Goal: Task Accomplishment & Management: Manage account settings

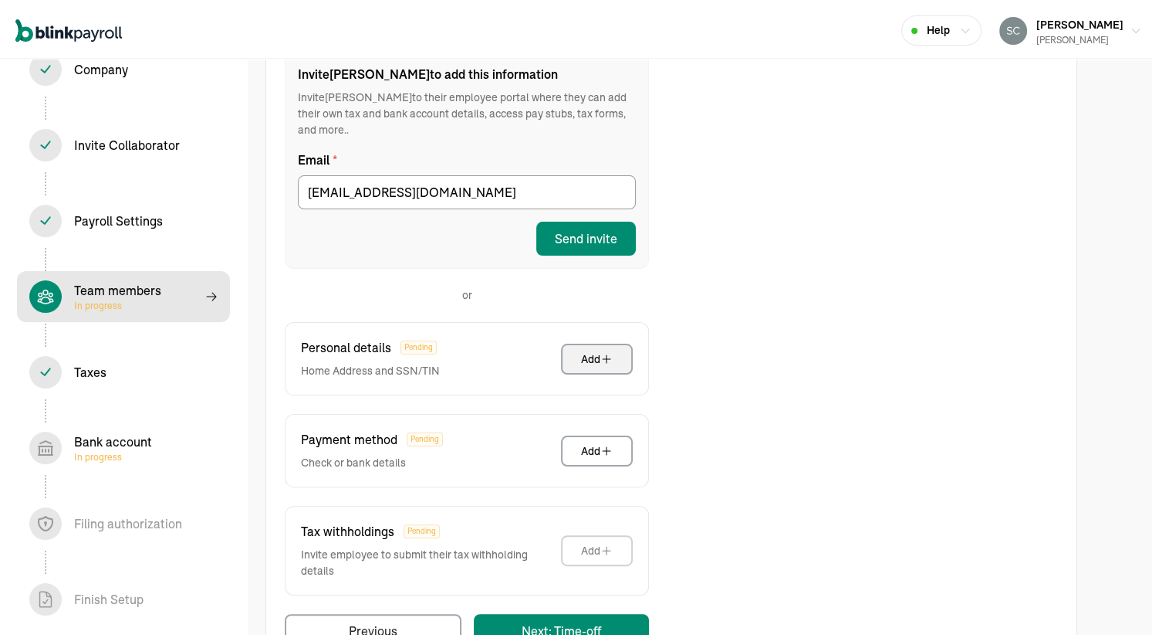
scroll to position [266, 0]
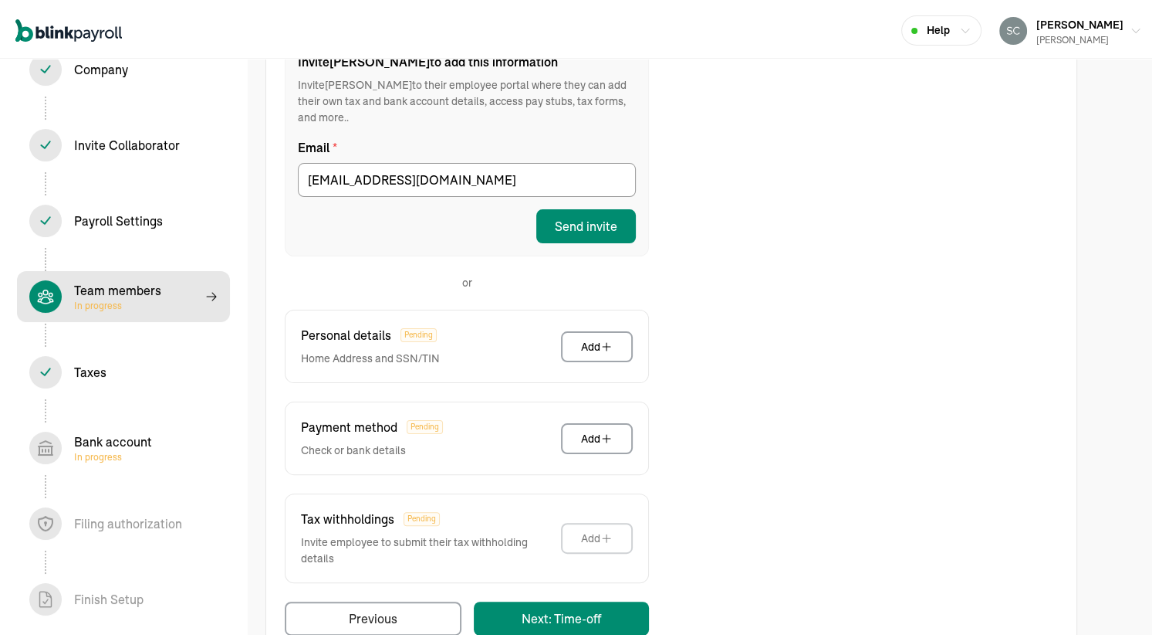
click at [107, 448] on span "In progress" at bounding box center [113, 454] width 78 height 12
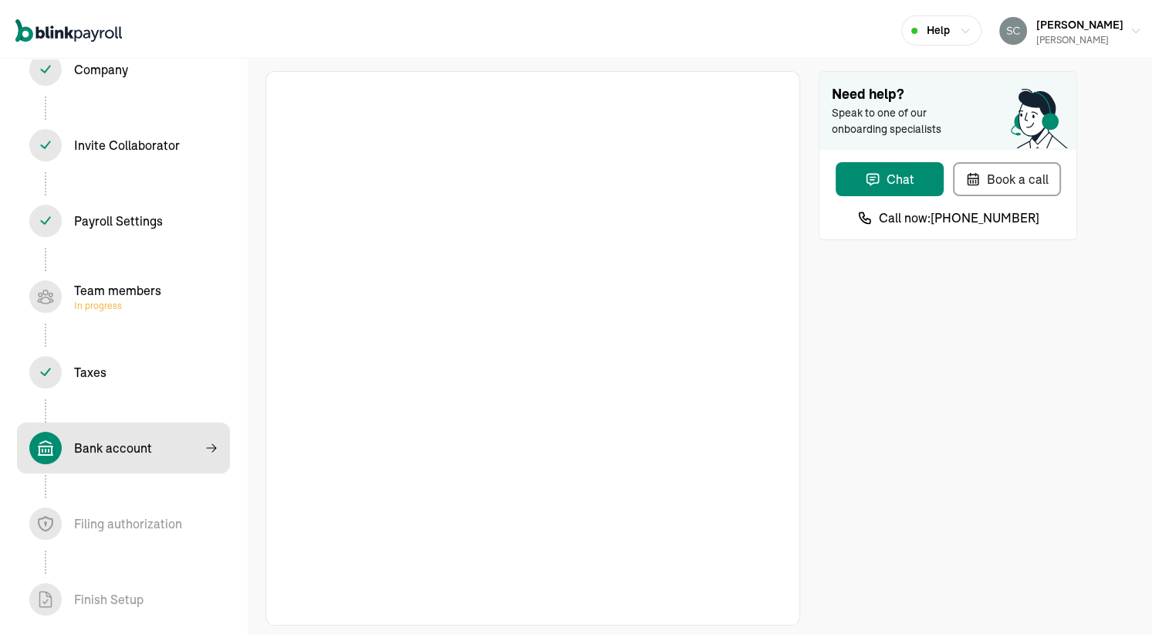
click at [819, 332] on div "Need help? Speak to one of our onboarding specialists Chat Book a call Call now…" at bounding box center [948, 345] width 259 height 554
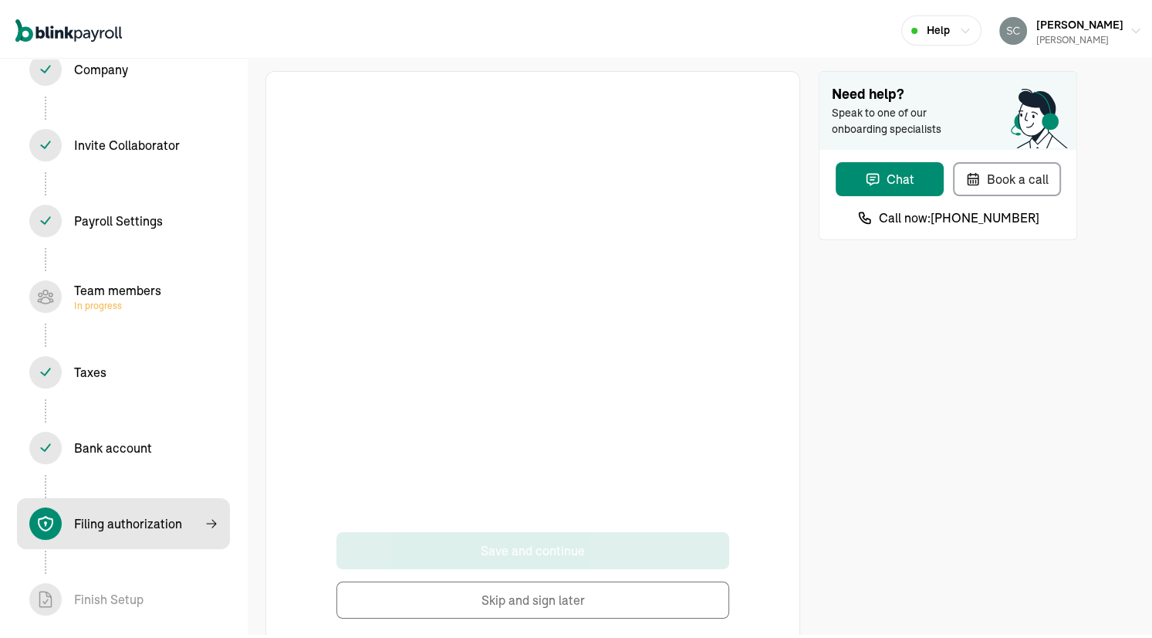
scroll to position [34, 0]
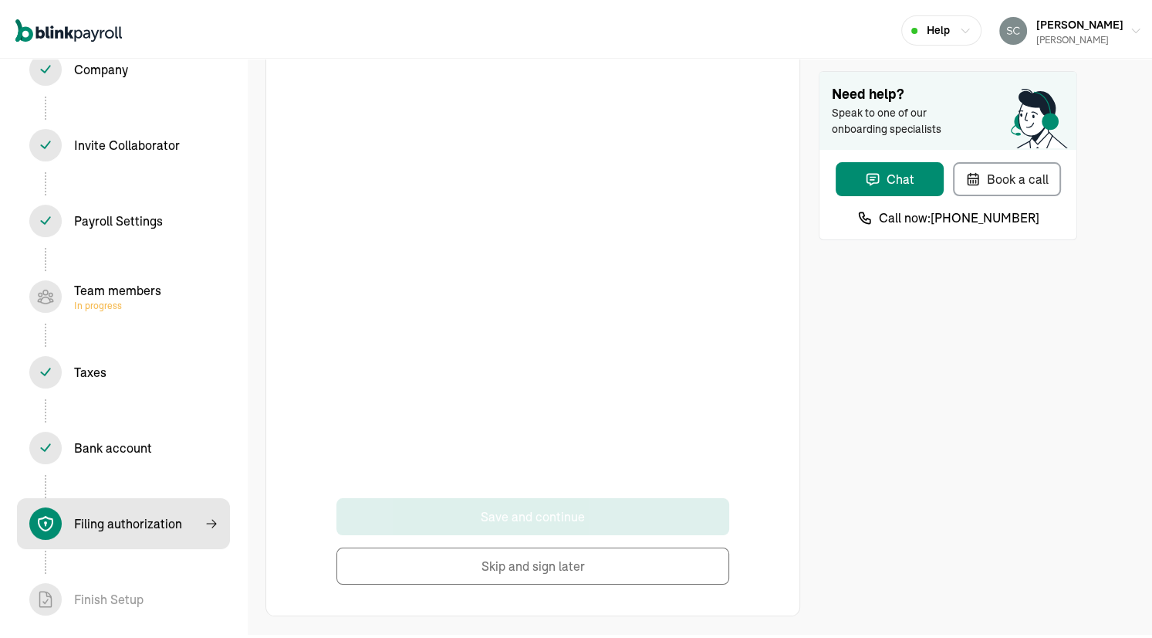
click at [741, 235] on div "Save and continue Skip and sign later" at bounding box center [533, 324] width 472 height 516
click at [526, 563] on button "Skip and sign later" at bounding box center [533, 562] width 393 height 37
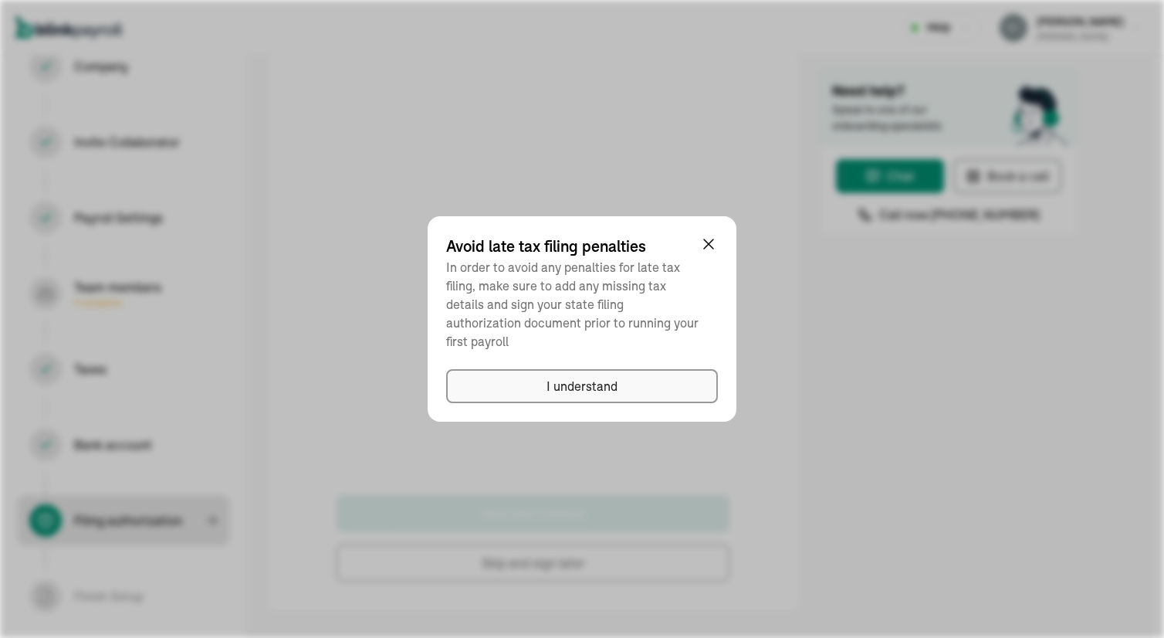
click at [571, 379] on div "I understand" at bounding box center [582, 386] width 71 height 19
click at [556, 377] on div "I understand" at bounding box center [582, 386] width 71 height 19
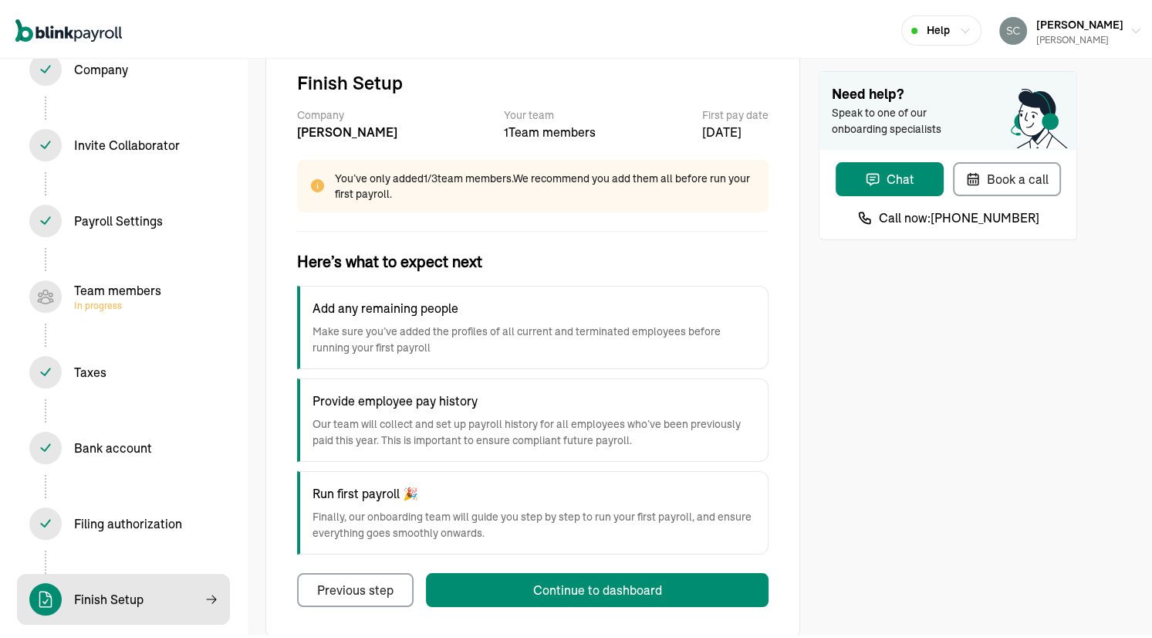
scroll to position [55, 0]
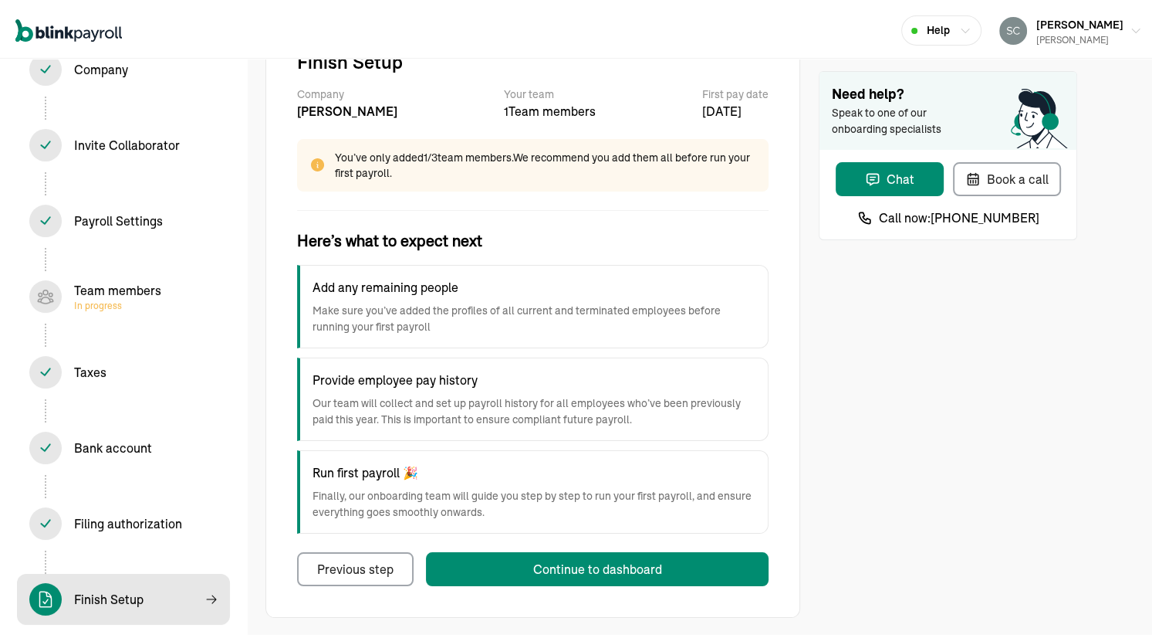
click at [99, 436] on div "Bank account In progress" at bounding box center [113, 444] width 78 height 19
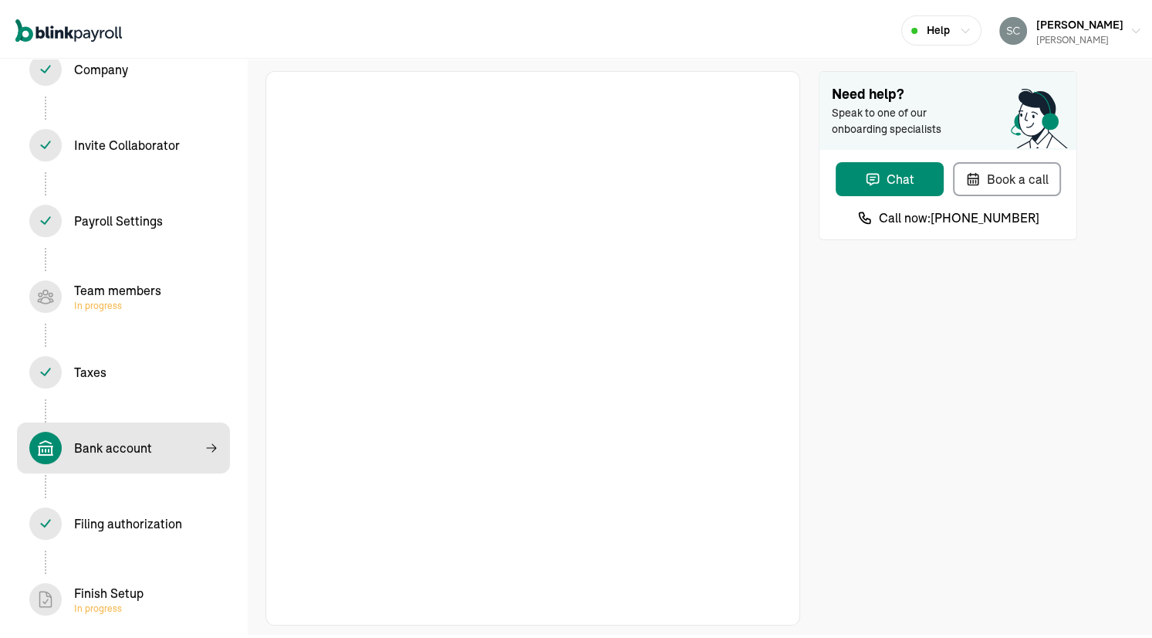
click at [98, 300] on span "In progress" at bounding box center [117, 302] width 87 height 12
select select "employee"
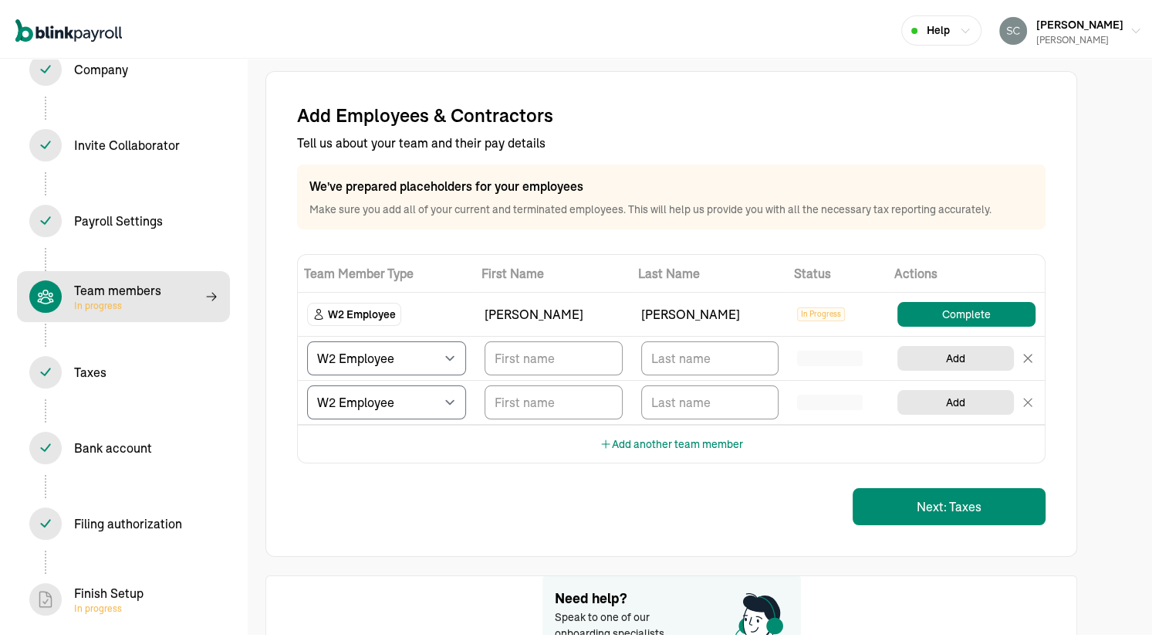
scroll to position [126, 0]
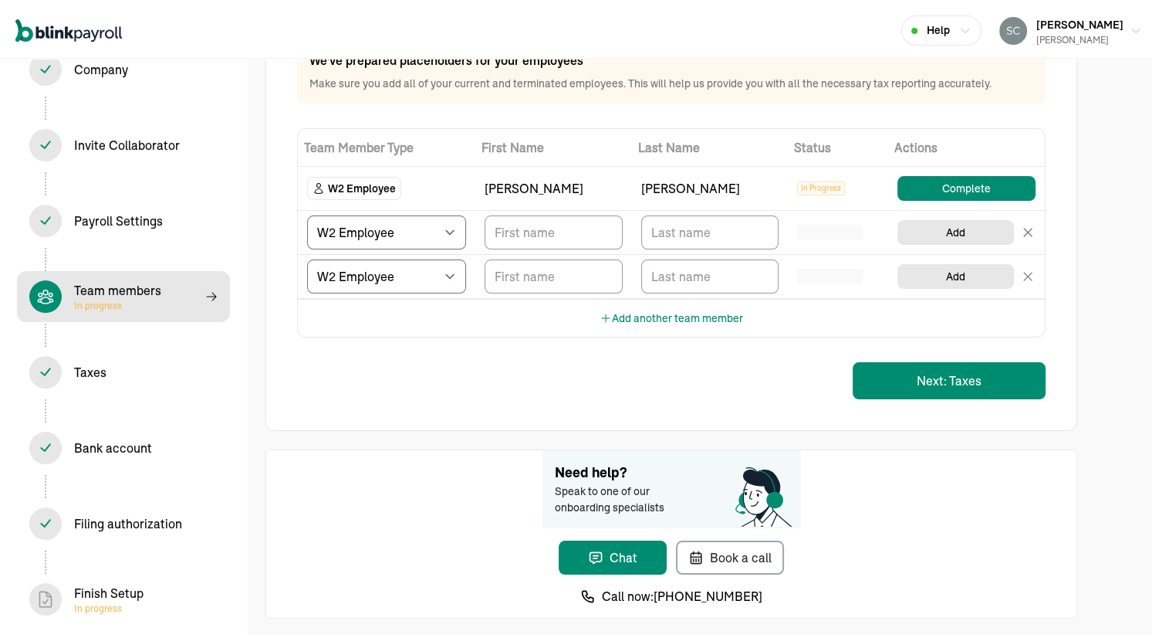
click at [112, 594] on div "Finish Setup In progress" at bounding box center [108, 595] width 69 height 31
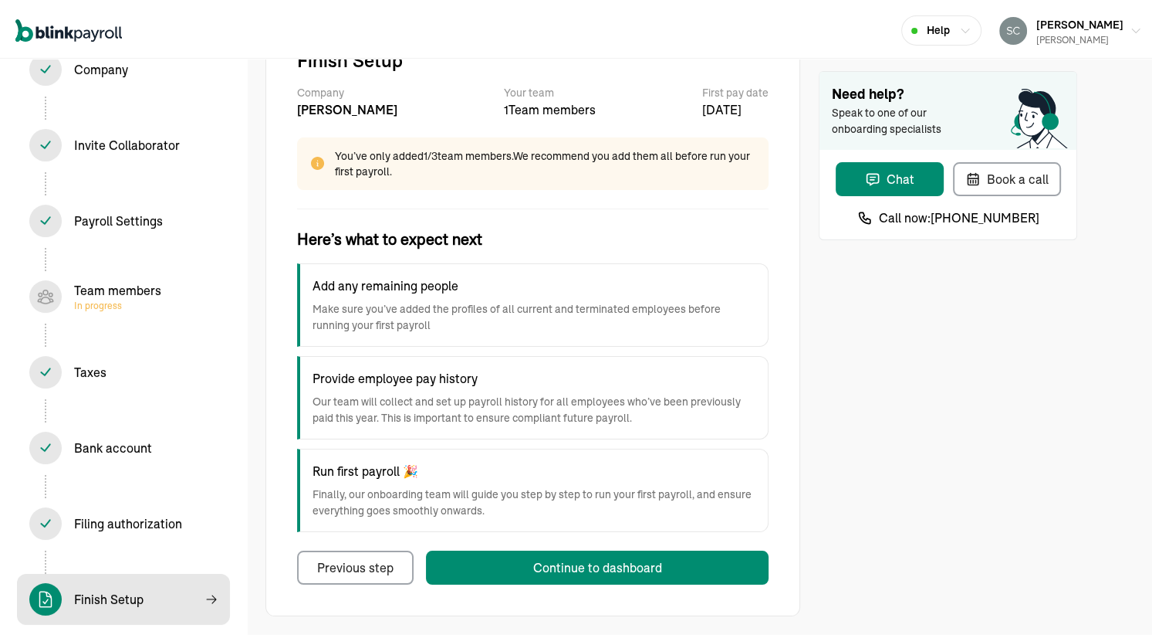
scroll to position [55, 0]
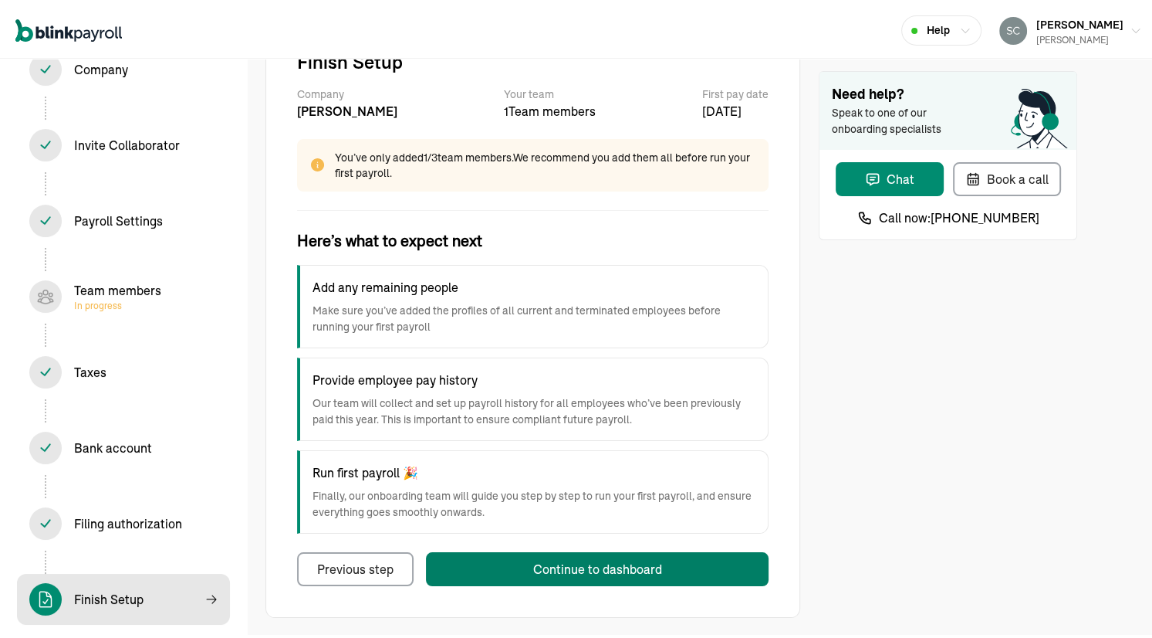
click at [540, 560] on div "Continue to dashboard" at bounding box center [597, 566] width 129 height 19
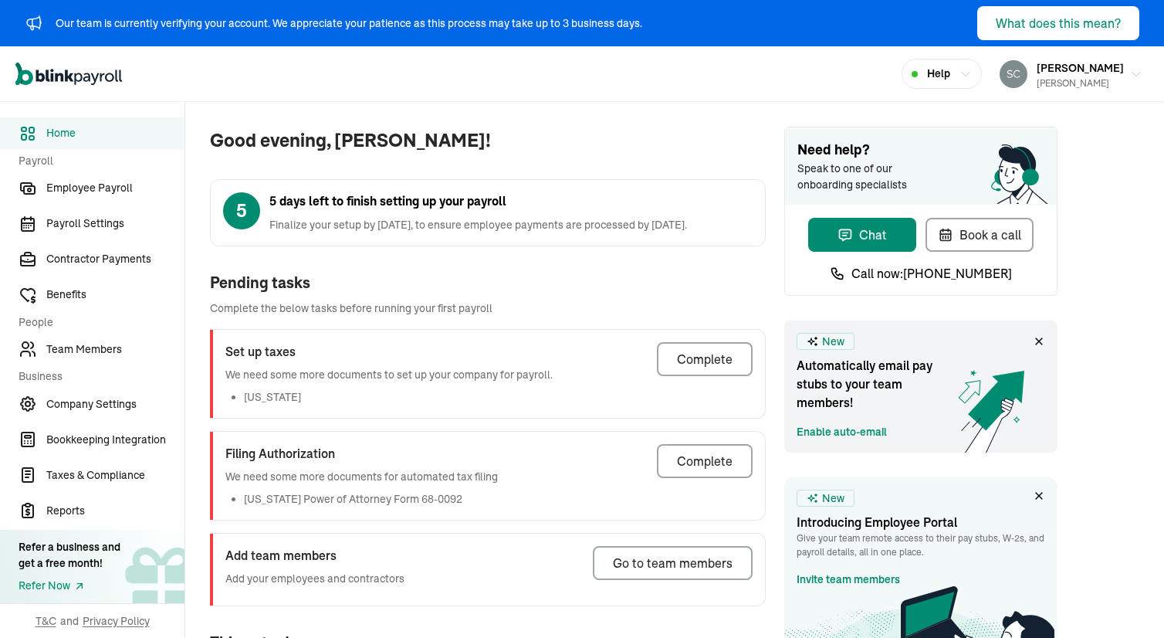
scroll to position [188, 0]
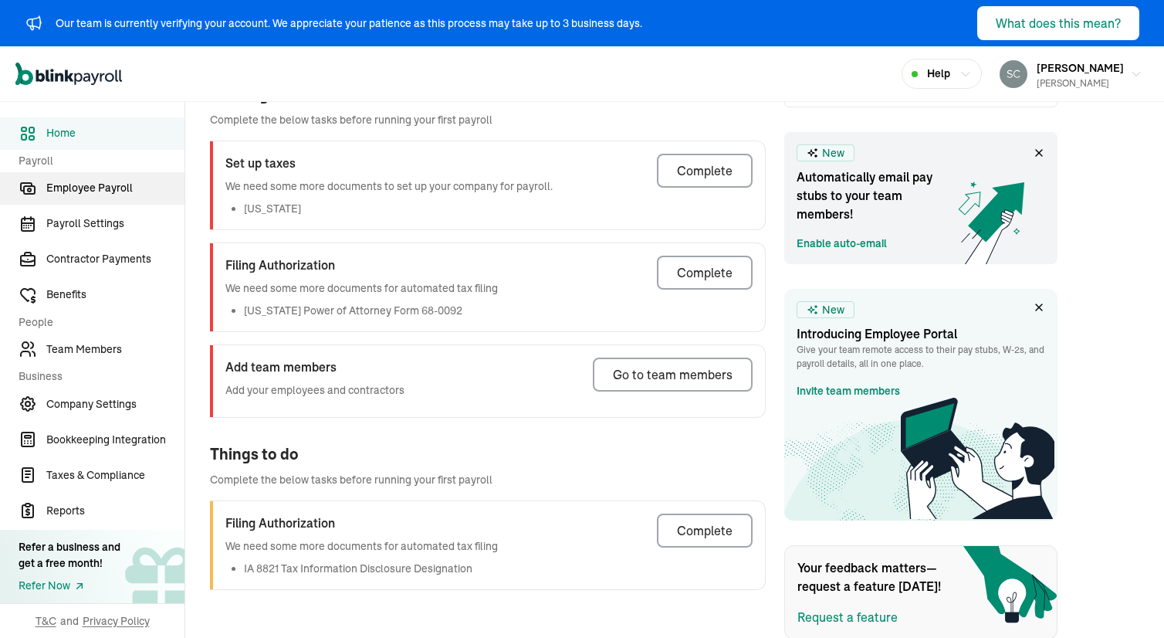
click at [96, 184] on span "Employee Payroll" at bounding box center [115, 188] width 138 height 16
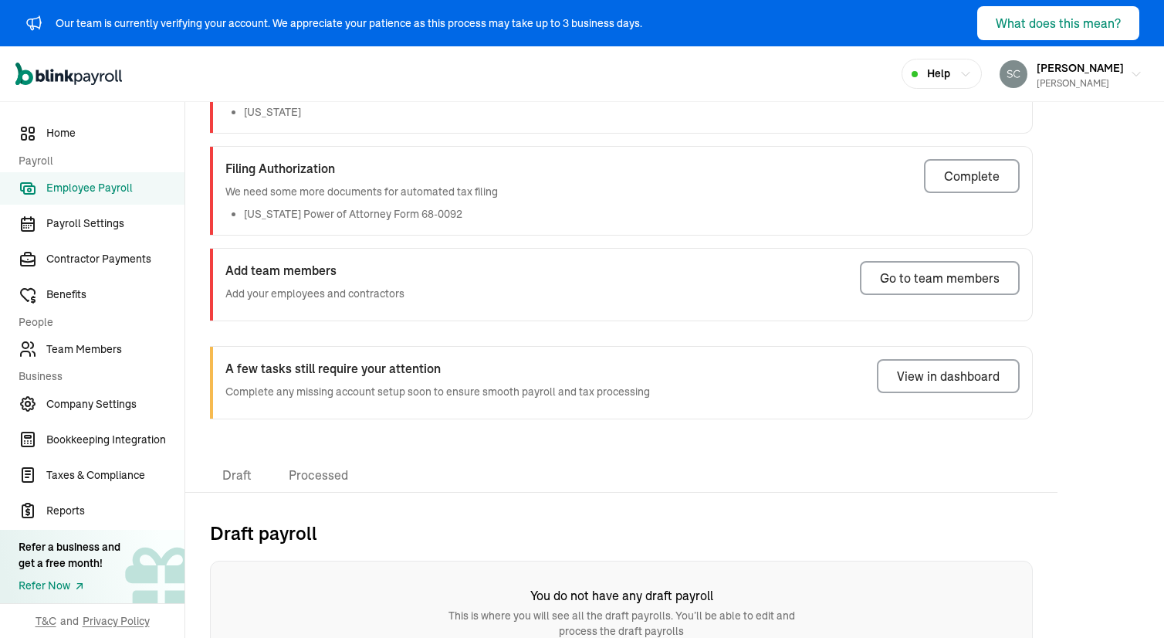
scroll to position [188, 0]
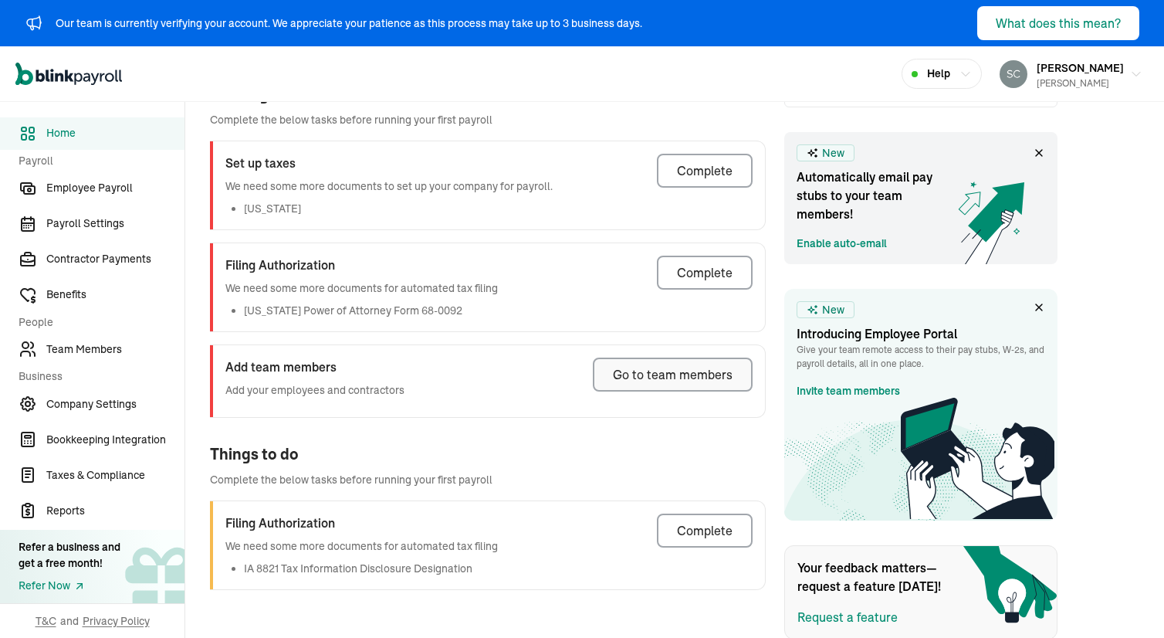
click at [658, 374] on div "Go to team members" at bounding box center [673, 374] width 120 height 19
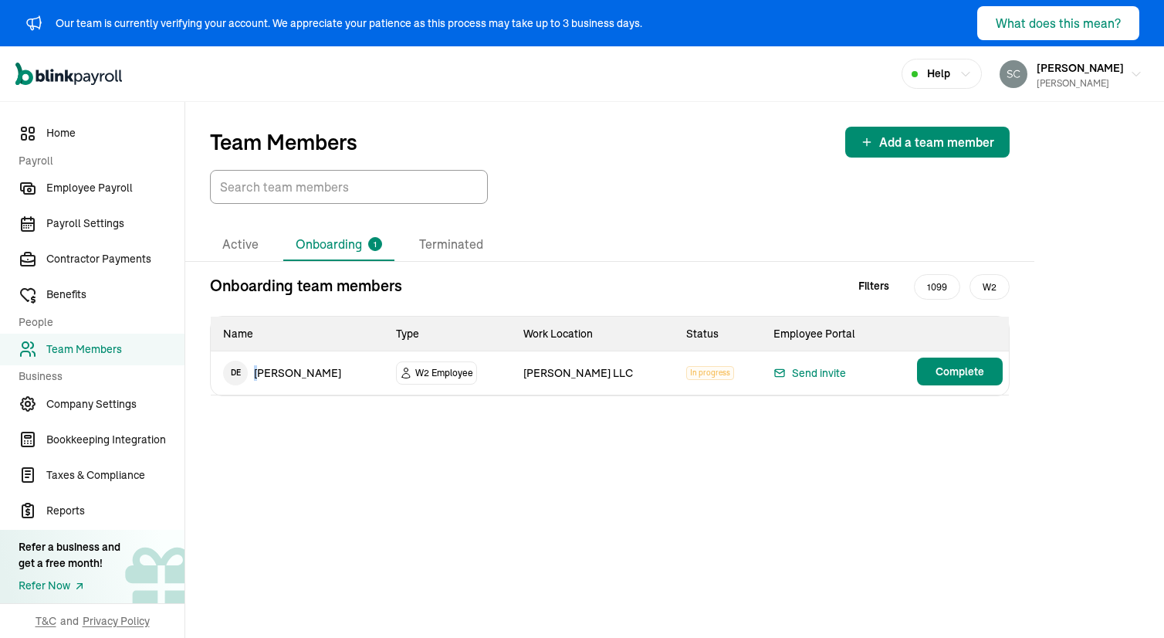
drag, startPoint x: 337, startPoint y: 371, endPoint x: 269, endPoint y: 377, distance: 67.4
click at [261, 377] on td "D E [PERSON_NAME]" at bounding box center [297, 372] width 173 height 43
click at [281, 375] on td "D E [PERSON_NAME]" at bounding box center [297, 372] width 173 height 43
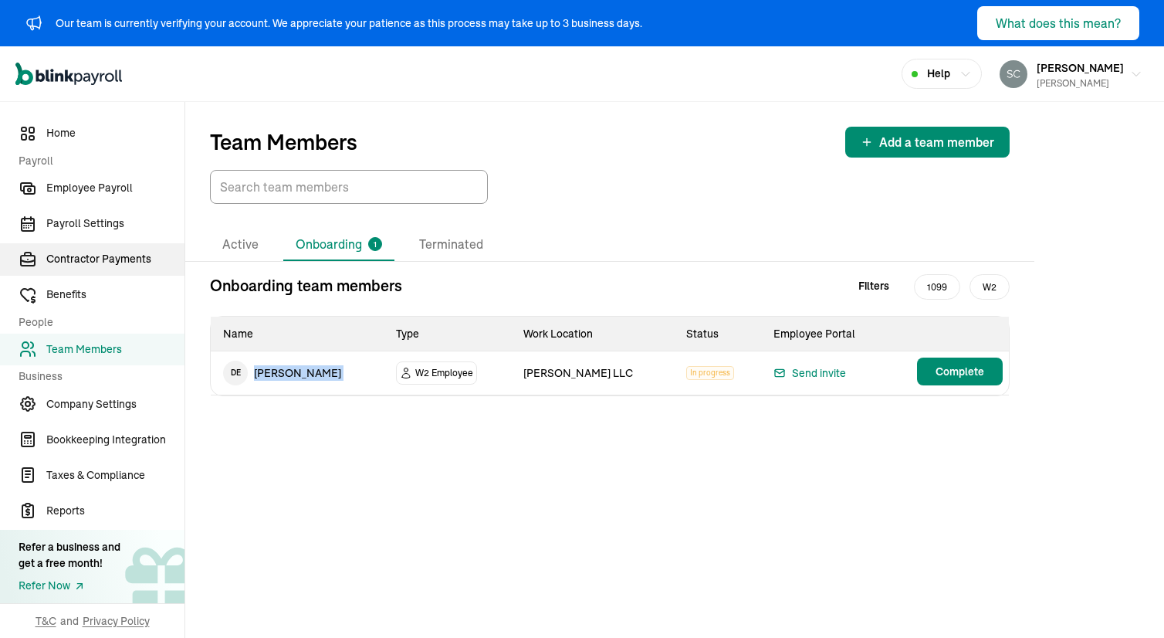
click at [93, 258] on span "Contractor Payments" at bounding box center [115, 259] width 138 height 16
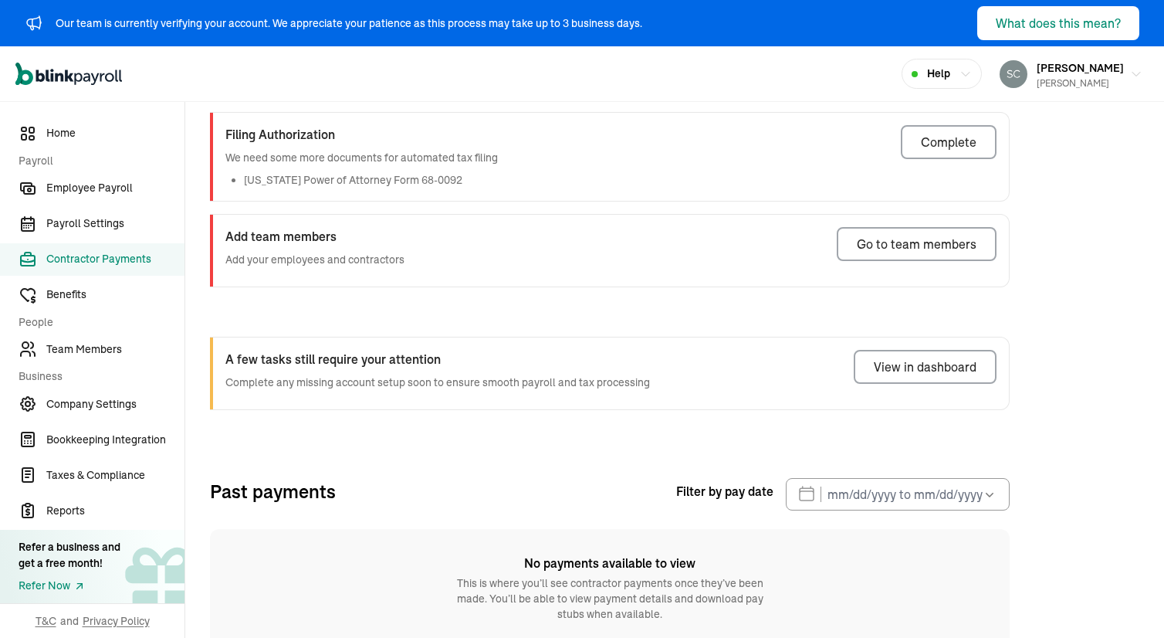
scroll to position [262, 0]
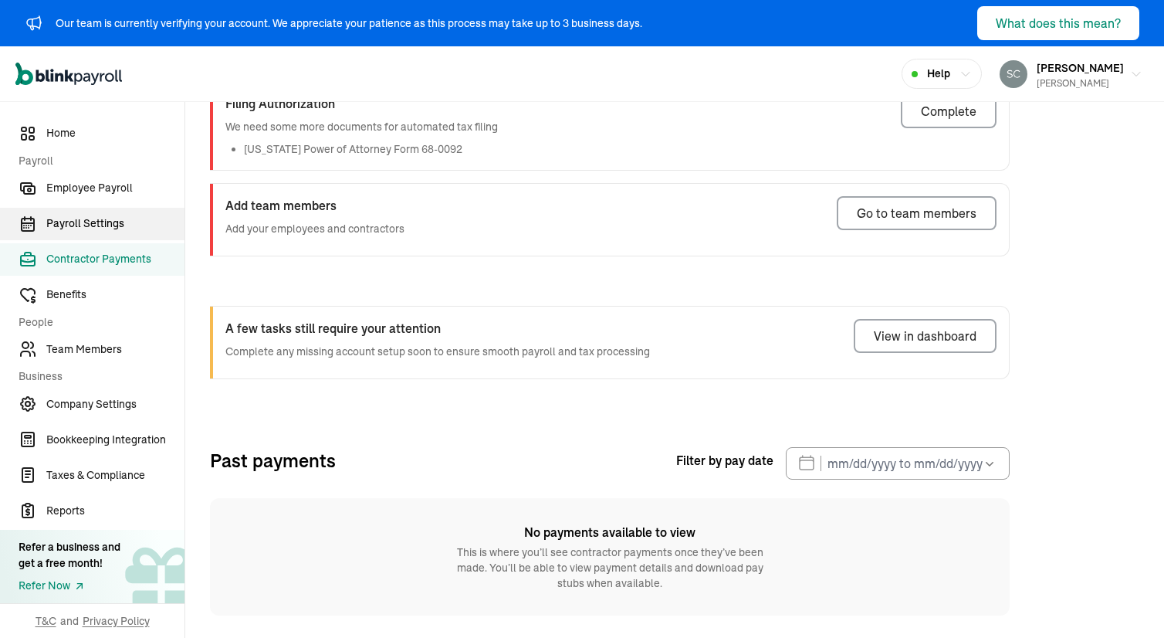
click at [71, 217] on span "Payroll Settings" at bounding box center [115, 223] width 138 height 16
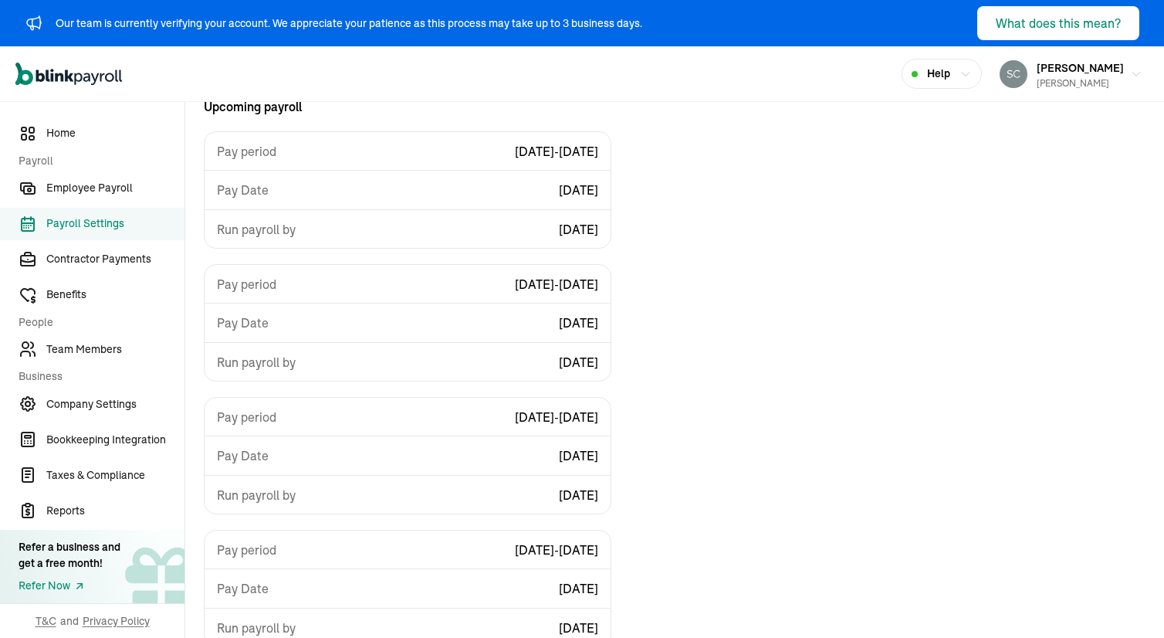
scroll to position [259, 0]
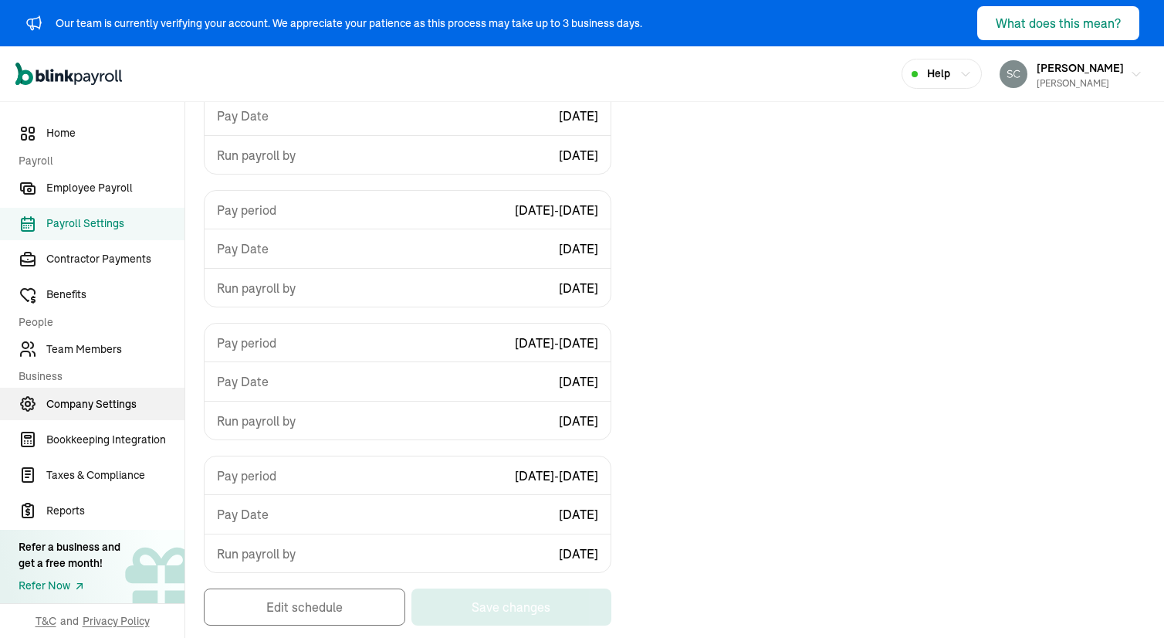
click at [82, 409] on span "Company Settings" at bounding box center [115, 404] width 138 height 16
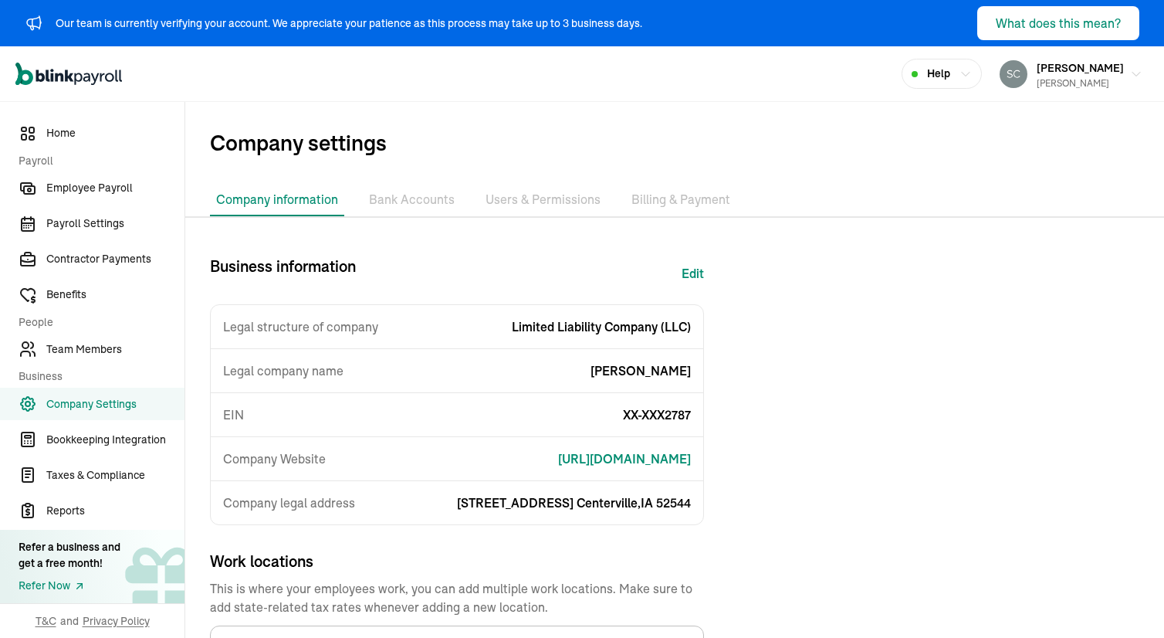
click at [398, 203] on li "Bank Accounts" at bounding box center [412, 200] width 98 height 32
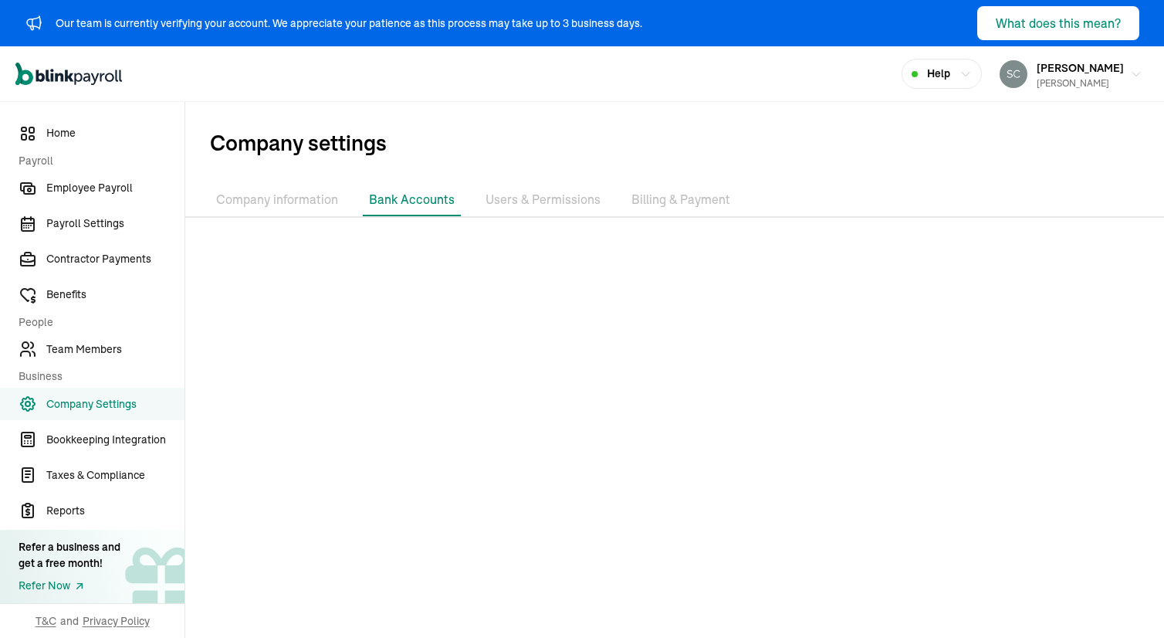
click at [269, 201] on li "Company information" at bounding box center [277, 200] width 134 height 32
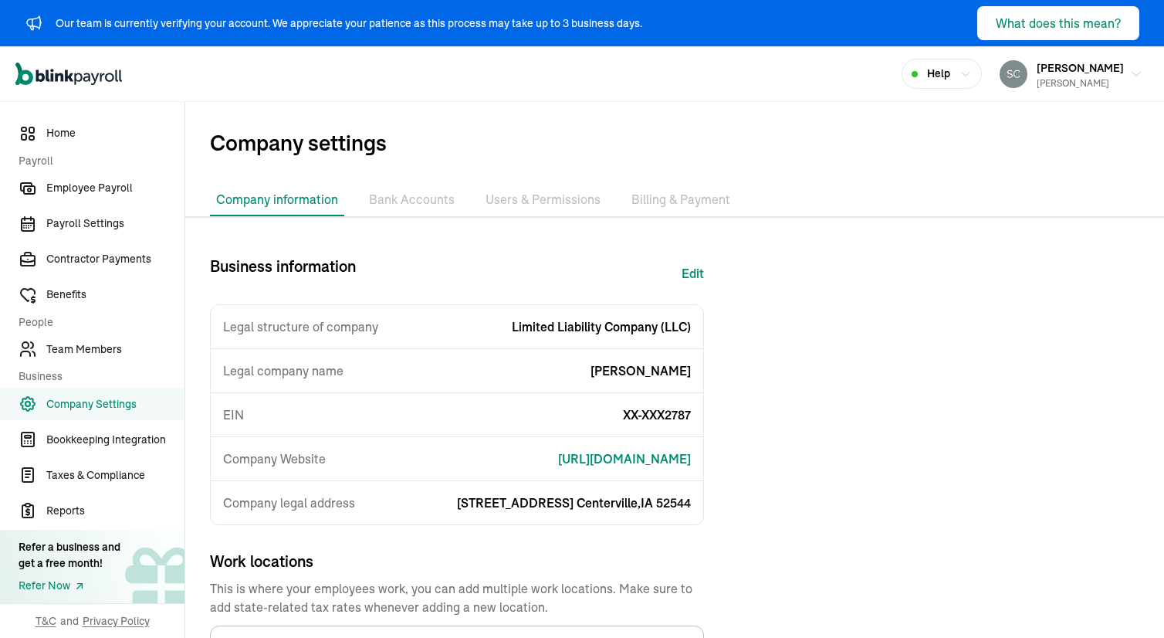
click at [425, 195] on li "Bank Accounts" at bounding box center [412, 200] width 98 height 32
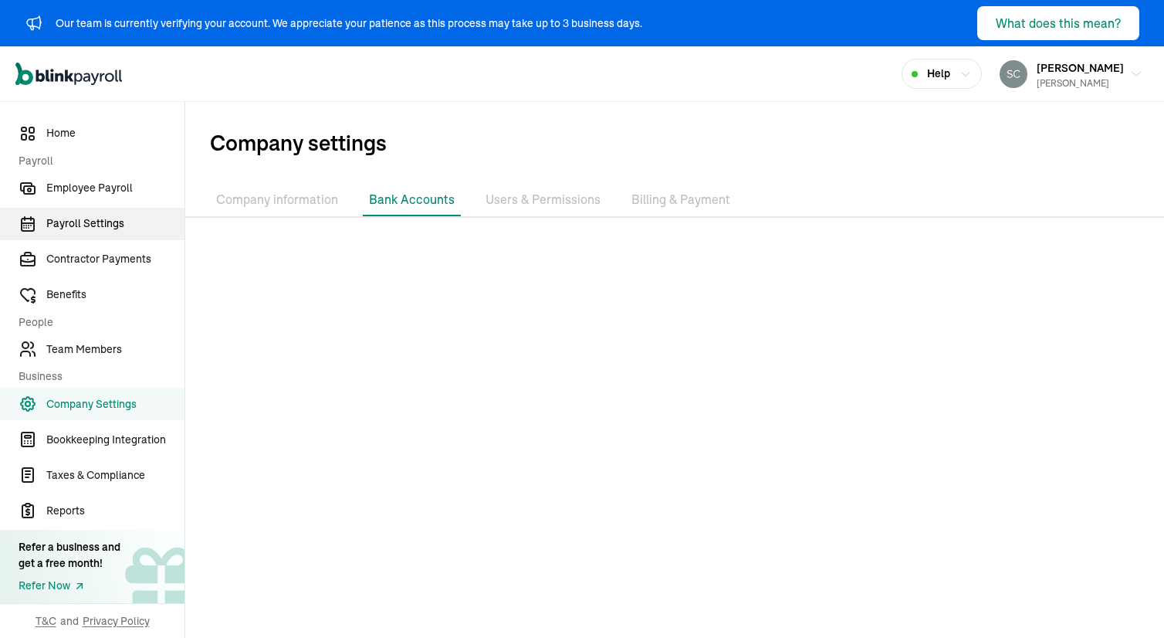
click at [78, 218] on span "Payroll Settings" at bounding box center [115, 223] width 138 height 16
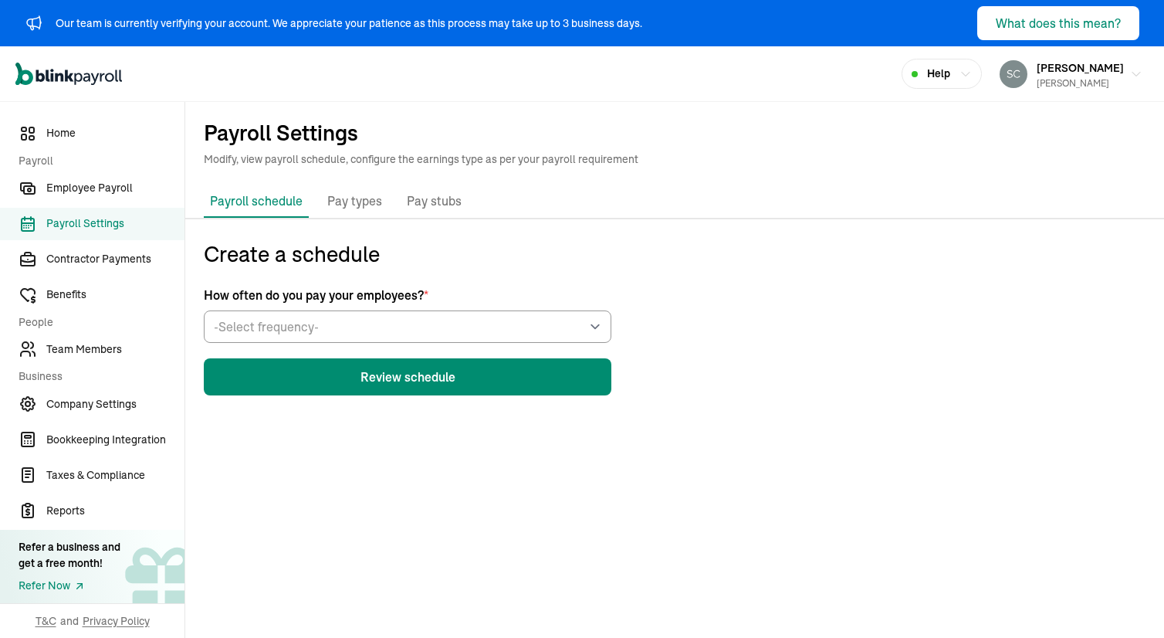
scroll to position [185, 0]
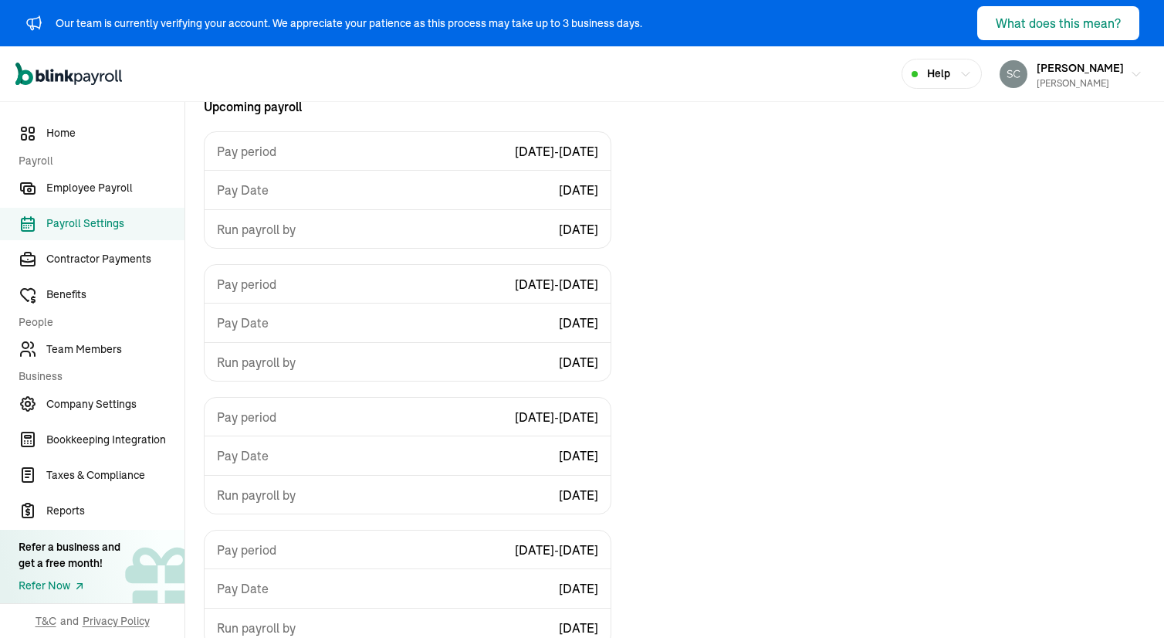
click at [561, 20] on div "Our team is currently verifying your account. We appreciate your patience as th…" at bounding box center [349, 23] width 587 height 16
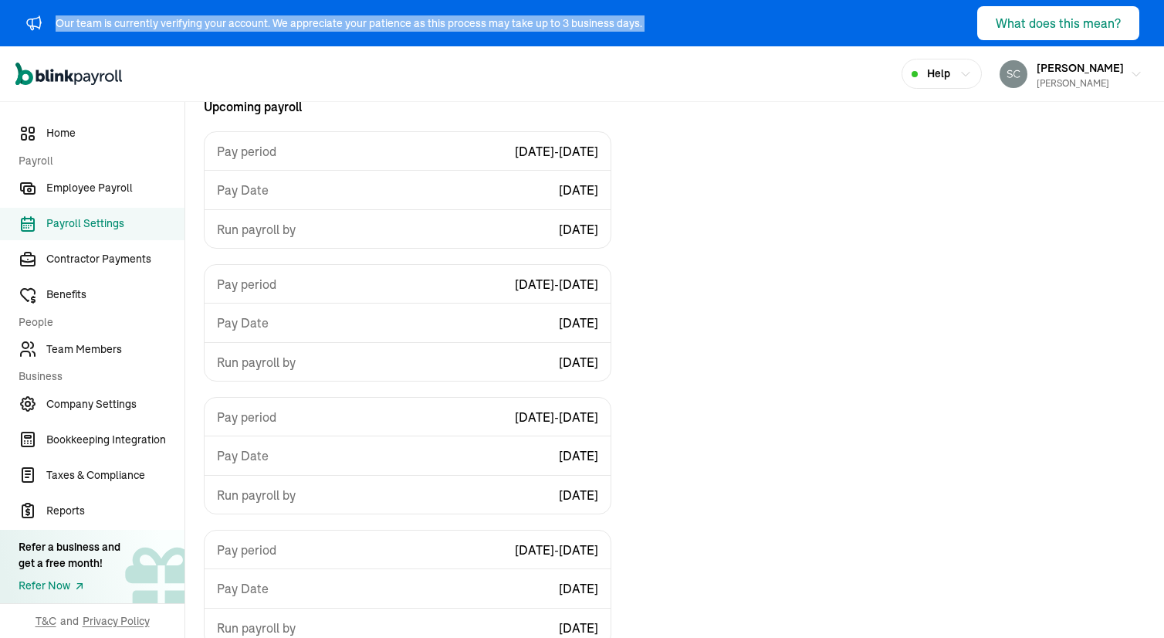
click at [561, 20] on div "Our team is currently verifying your account. We appreciate your patience as th…" at bounding box center [349, 23] width 587 height 16
copy div "Our team is currently verifying your account. We appreciate your patience as th…"
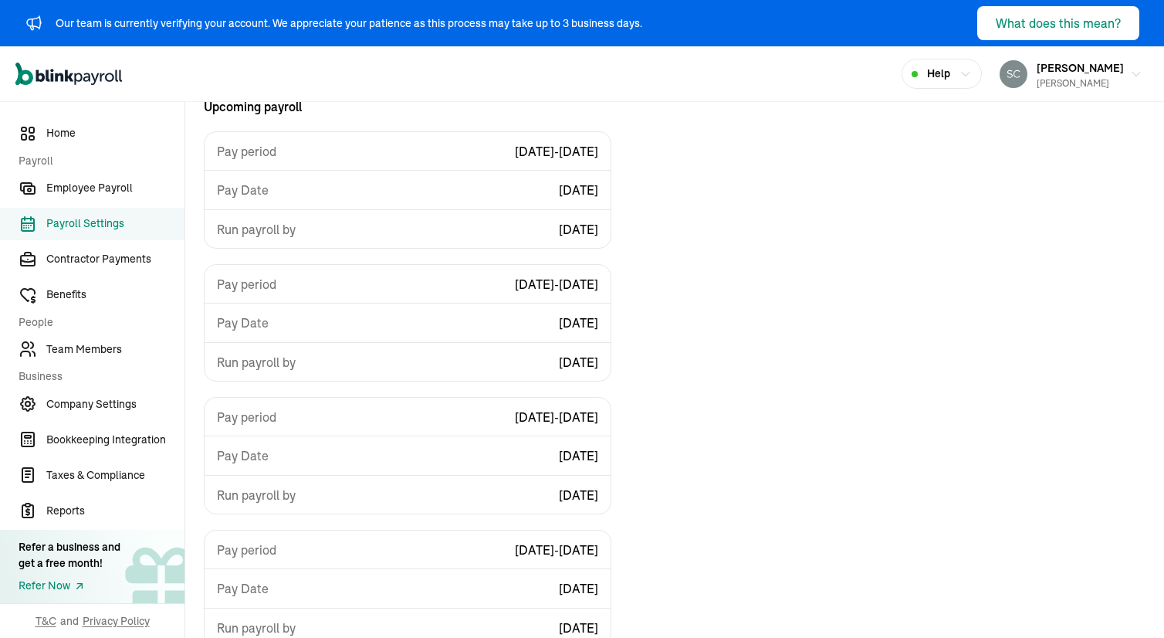
drag, startPoint x: 144, startPoint y: 87, endPoint x: 33, endPoint y: 77, distance: 110.8
click at [33, 77] on div "Open main menu Help [PERSON_NAME] [PERSON_NAME] [PERSON_NAME]" at bounding box center [582, 74] width 1164 height 56
